Goal: Information Seeking & Learning: Learn about a topic

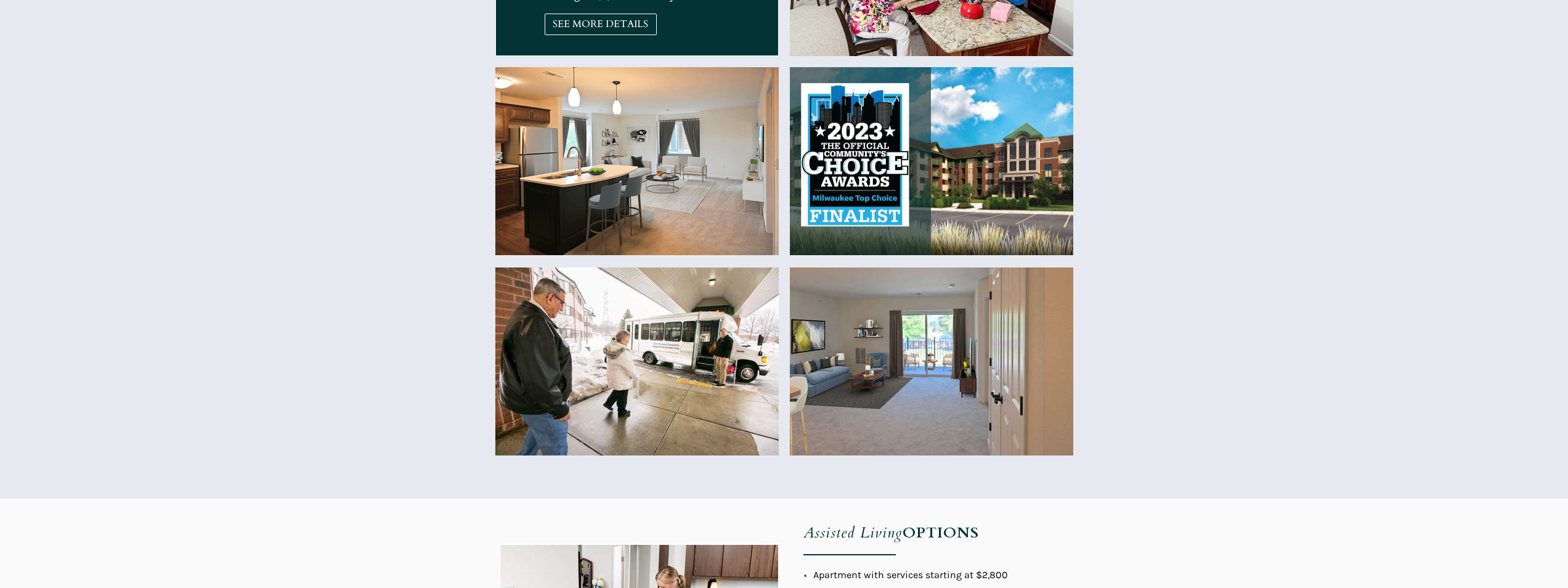
scroll to position [616, 0]
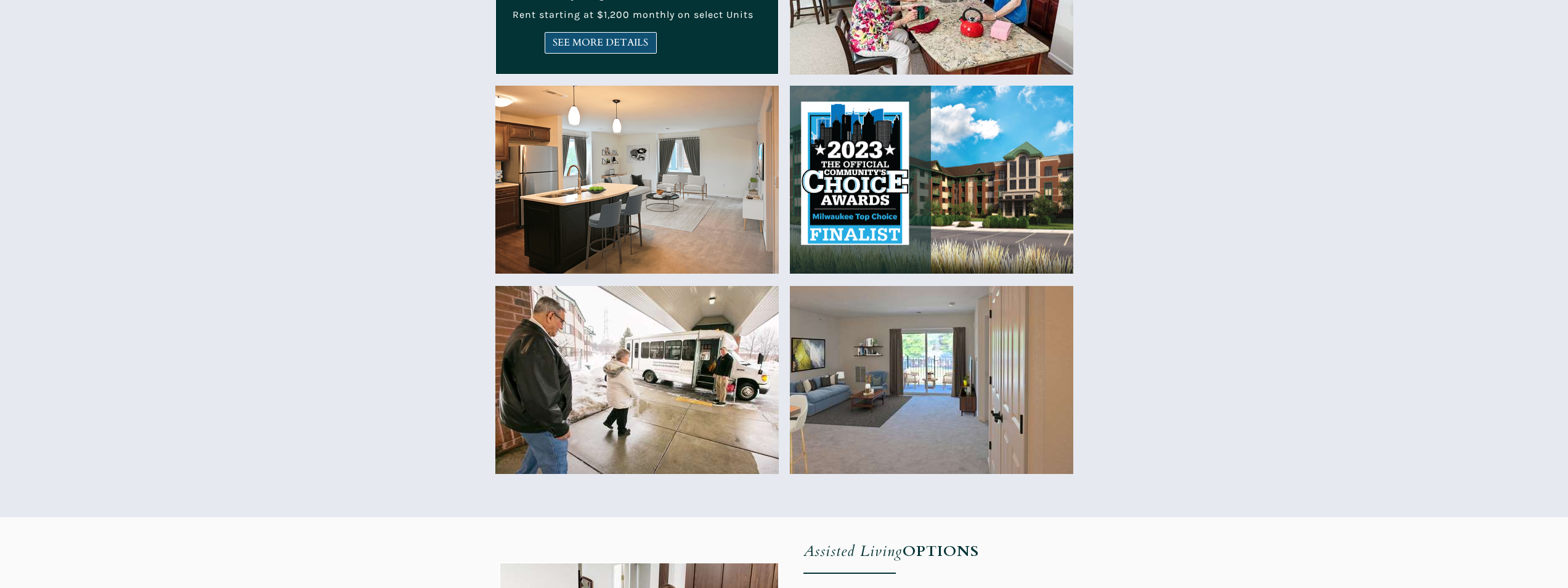
click at [590, 39] on span "SEE MORE DETAILS" at bounding box center [600, 43] width 111 height 12
click at [588, 46] on span "SEE MORE DETAILS" at bounding box center [600, 43] width 111 height 12
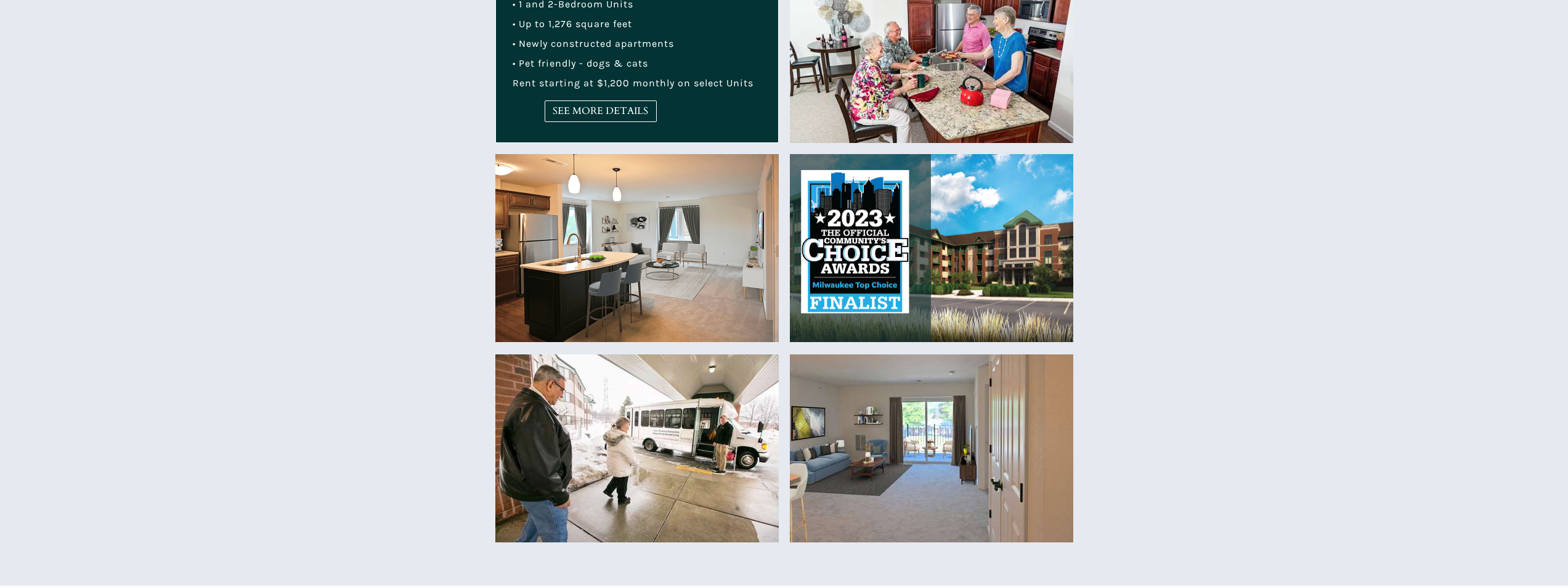
scroll to position [431, 0]
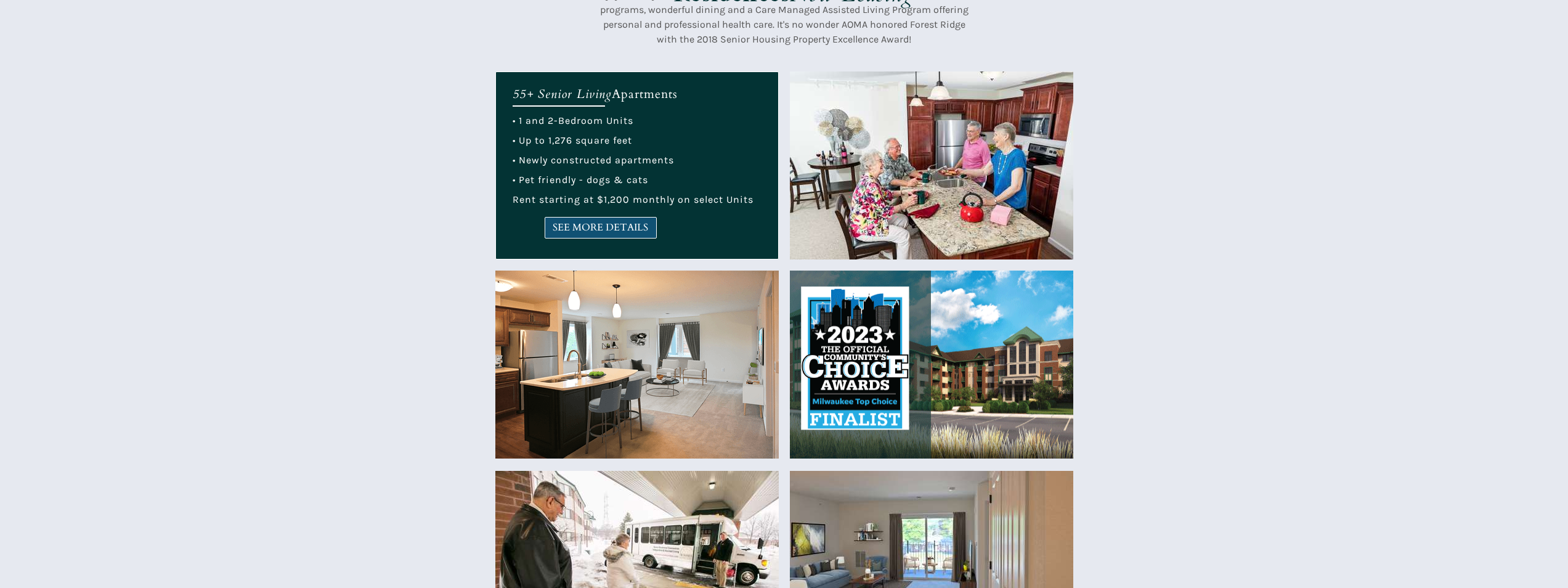
click at [644, 230] on span "SEE MORE DETAILS" at bounding box center [600, 228] width 111 height 12
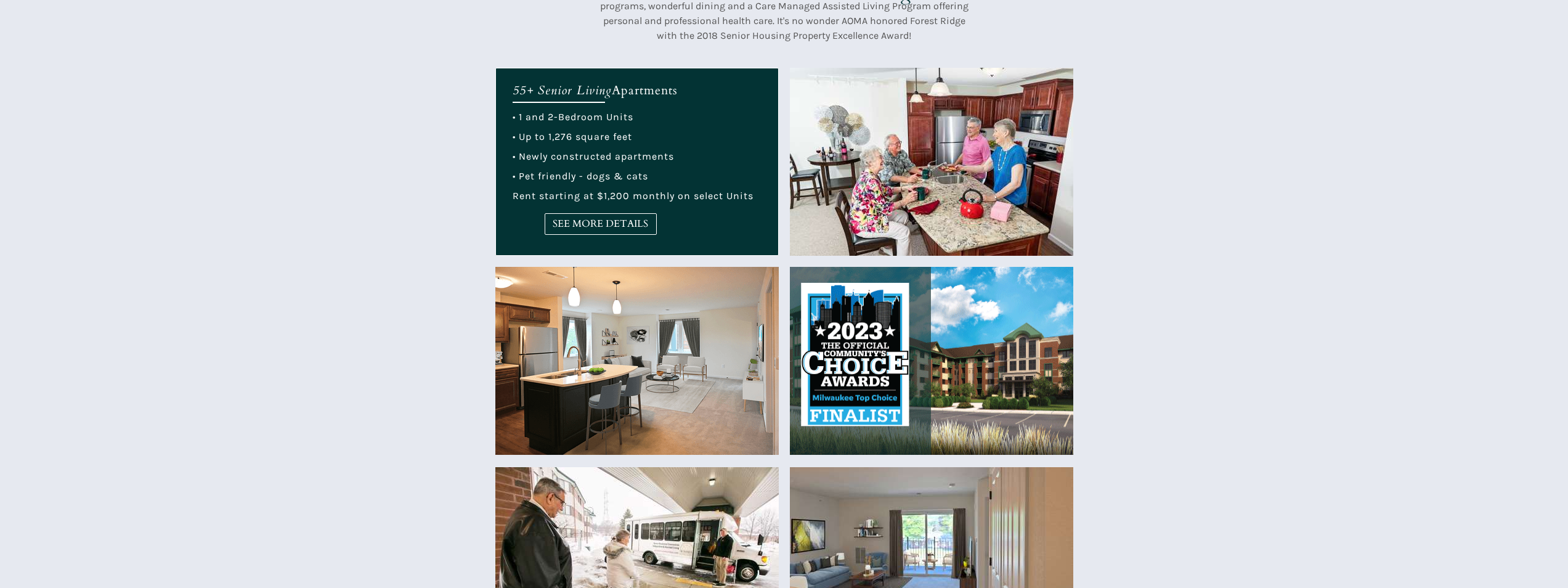
scroll to position [493, 0]
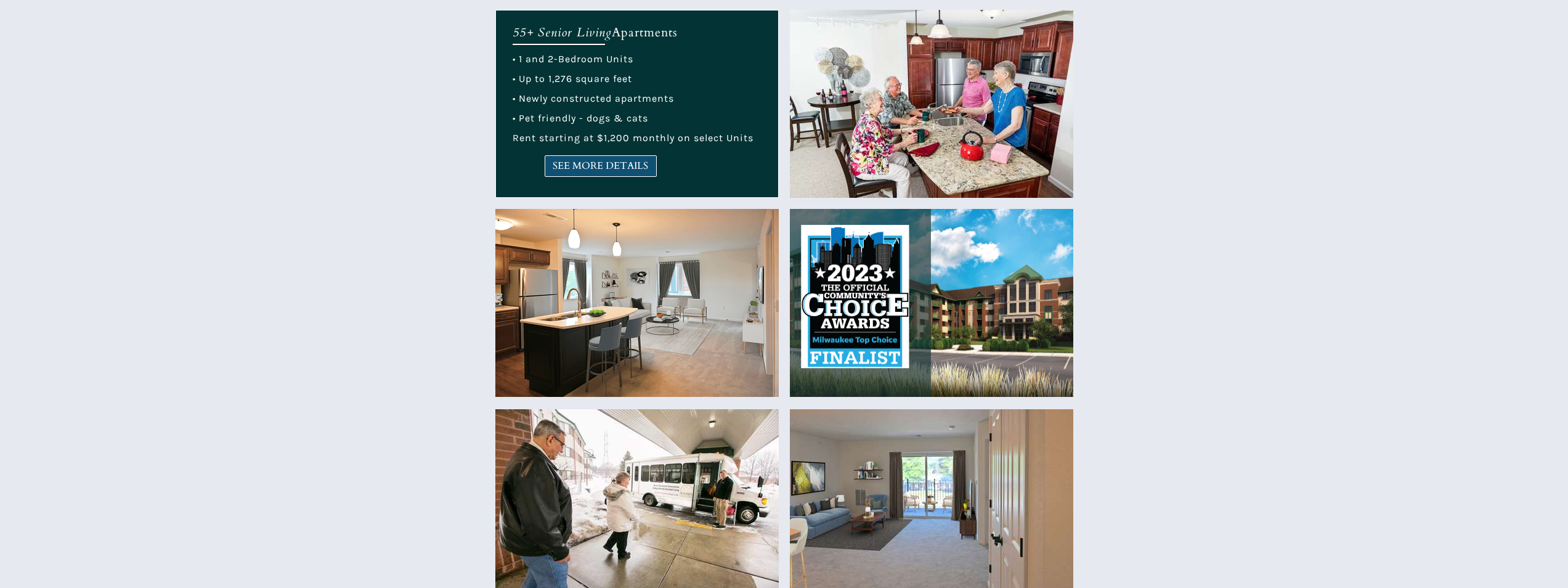
click at [564, 164] on span "SEE MORE DETAILS" at bounding box center [600, 166] width 111 height 12
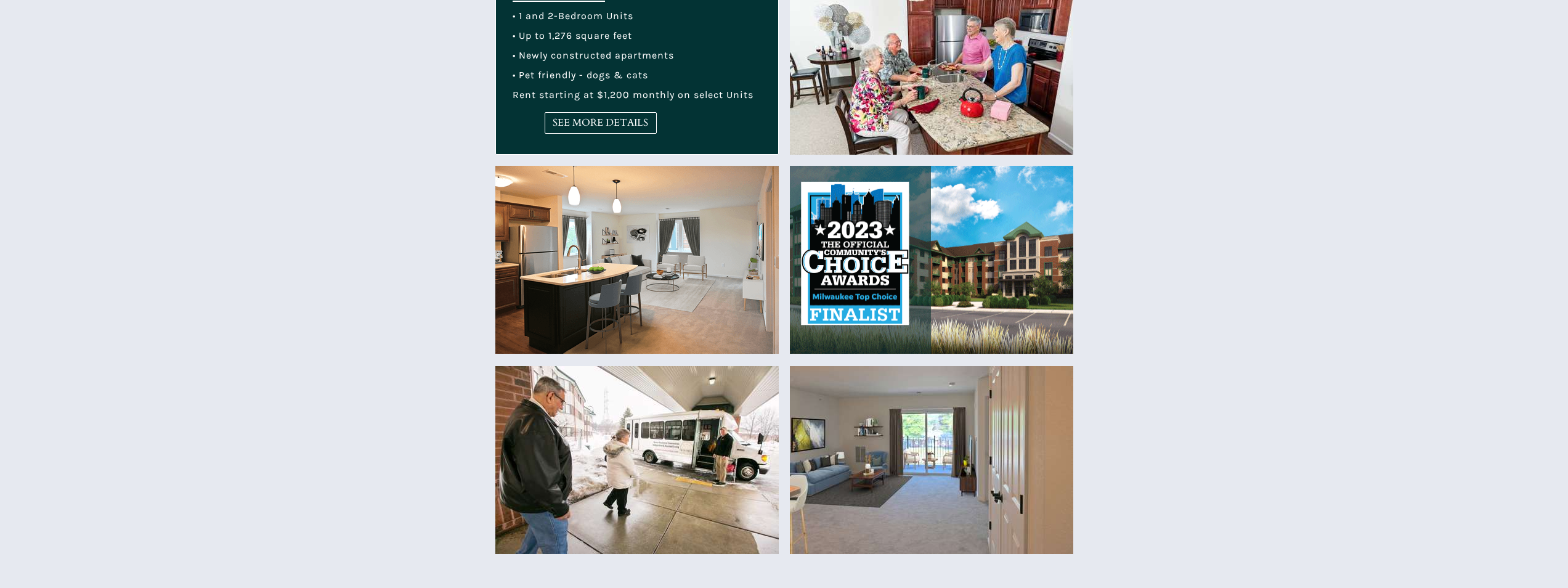
scroll to position [555, 0]
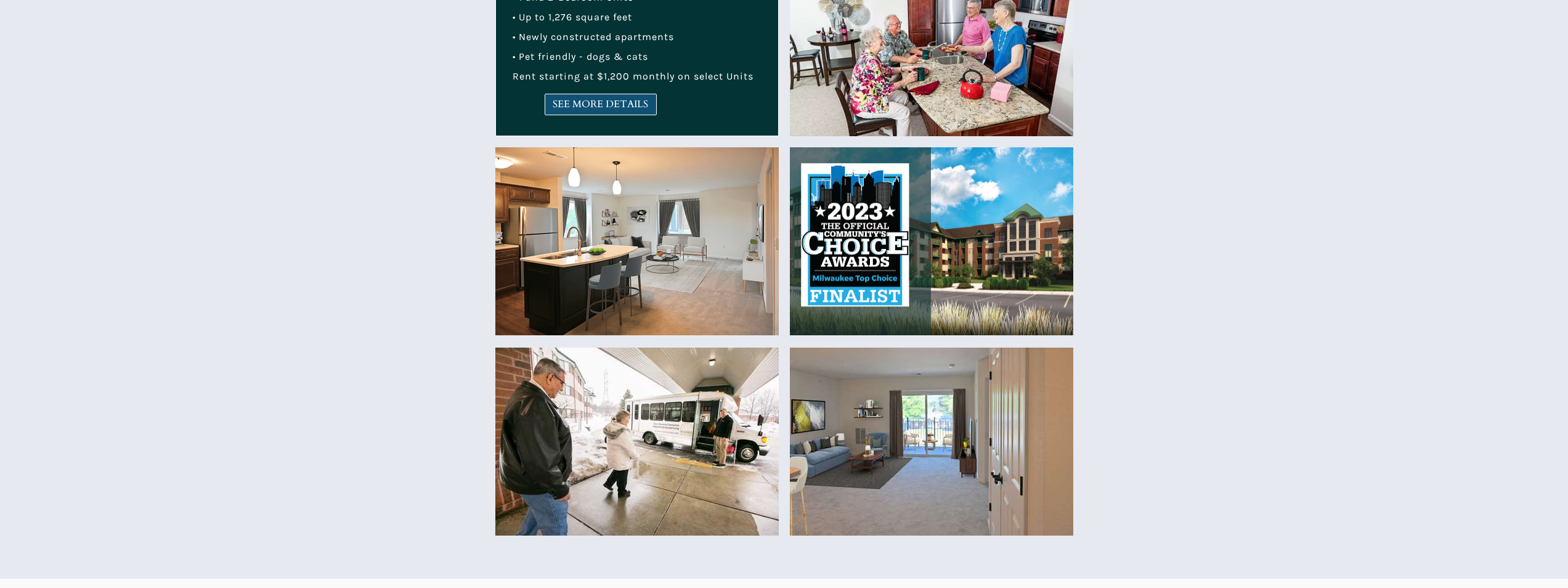
click at [568, 106] on span "SEE MORE DETAILS" at bounding box center [600, 104] width 111 height 12
click at [564, 97] on link "SEE MORE DETAILS" at bounding box center [601, 104] width 112 height 22
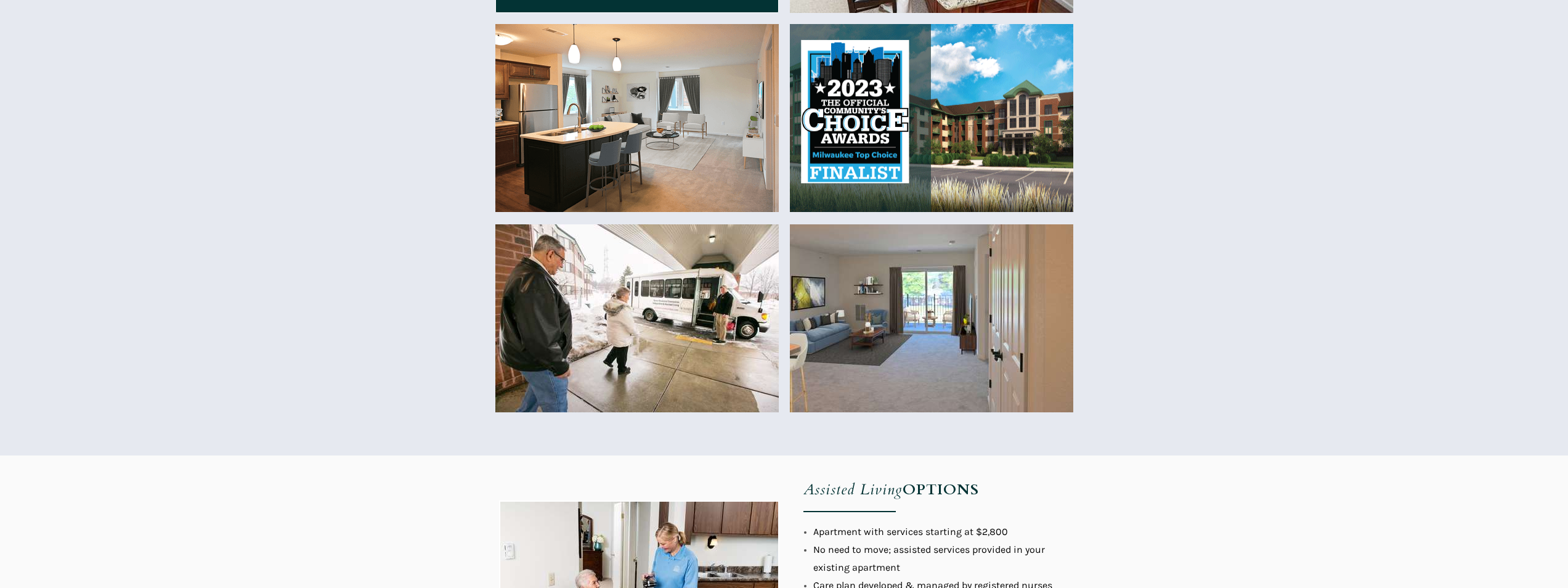
scroll to position [431, 0]
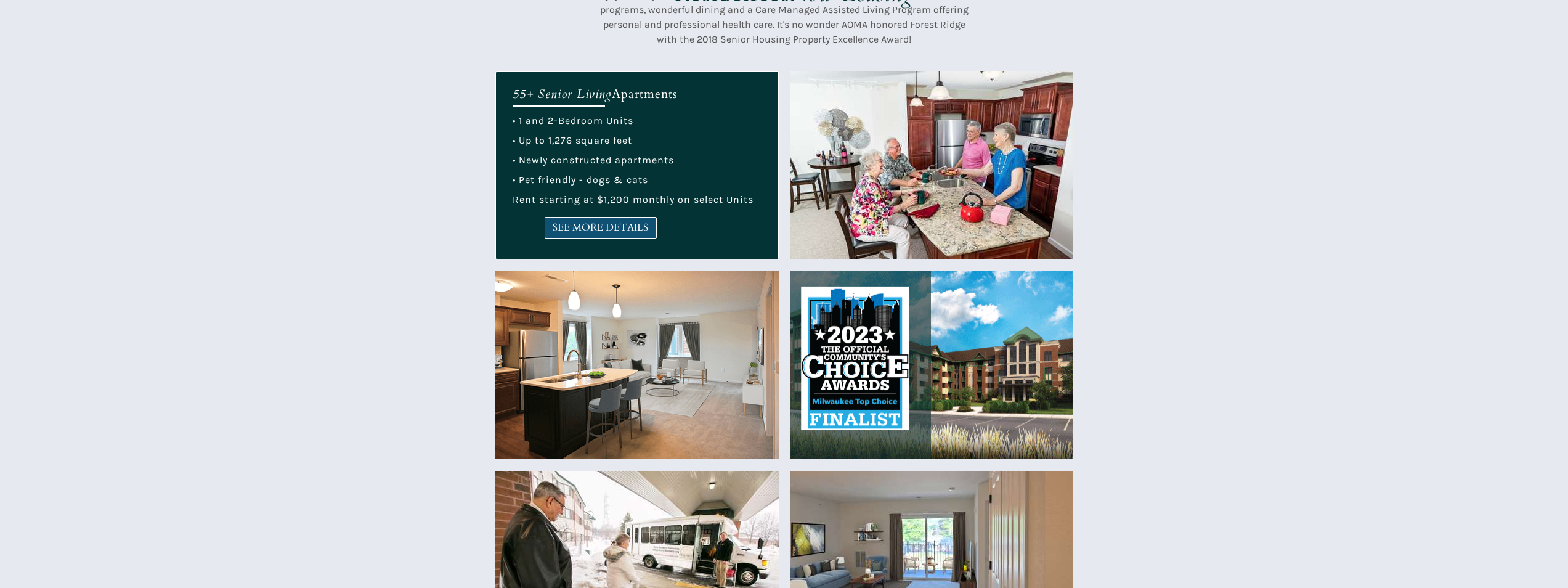
click at [638, 235] on link "SEE MORE DETAILS" at bounding box center [601, 227] width 112 height 22
